Goal: Task Accomplishment & Management: Complete application form

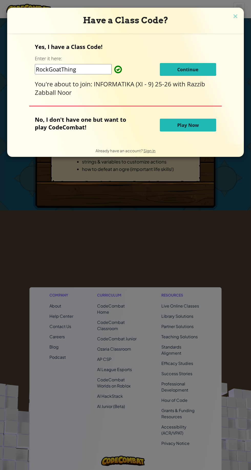
click at [204, 67] on button "Continue" at bounding box center [188, 69] width 56 height 13
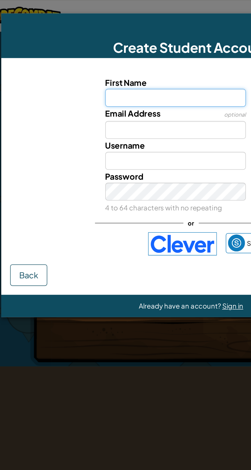
click at [124, 57] on input "First Name" at bounding box center [116, 56] width 81 height 10
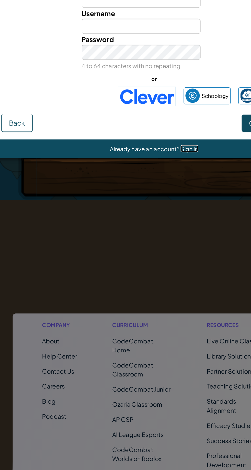
click at [147, 174] on span "Sign in" at bounding box center [149, 175] width 12 height 5
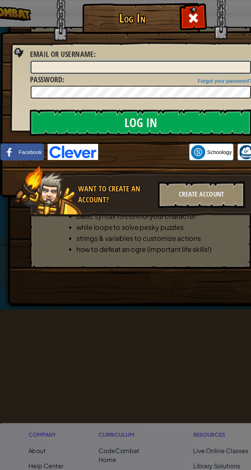
type input "[EMAIL_ADDRESS][DOMAIN_NAME]"
click at [50, 74] on input "Log In" at bounding box center [125, 83] width 151 height 18
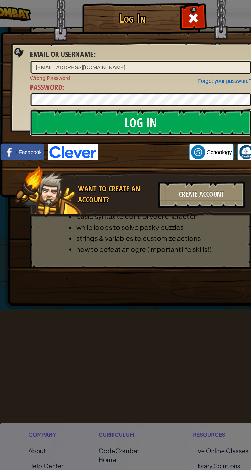
click at [165, 82] on input "Log In" at bounding box center [125, 83] width 151 height 18
